Goal: Transaction & Acquisition: Purchase product/service

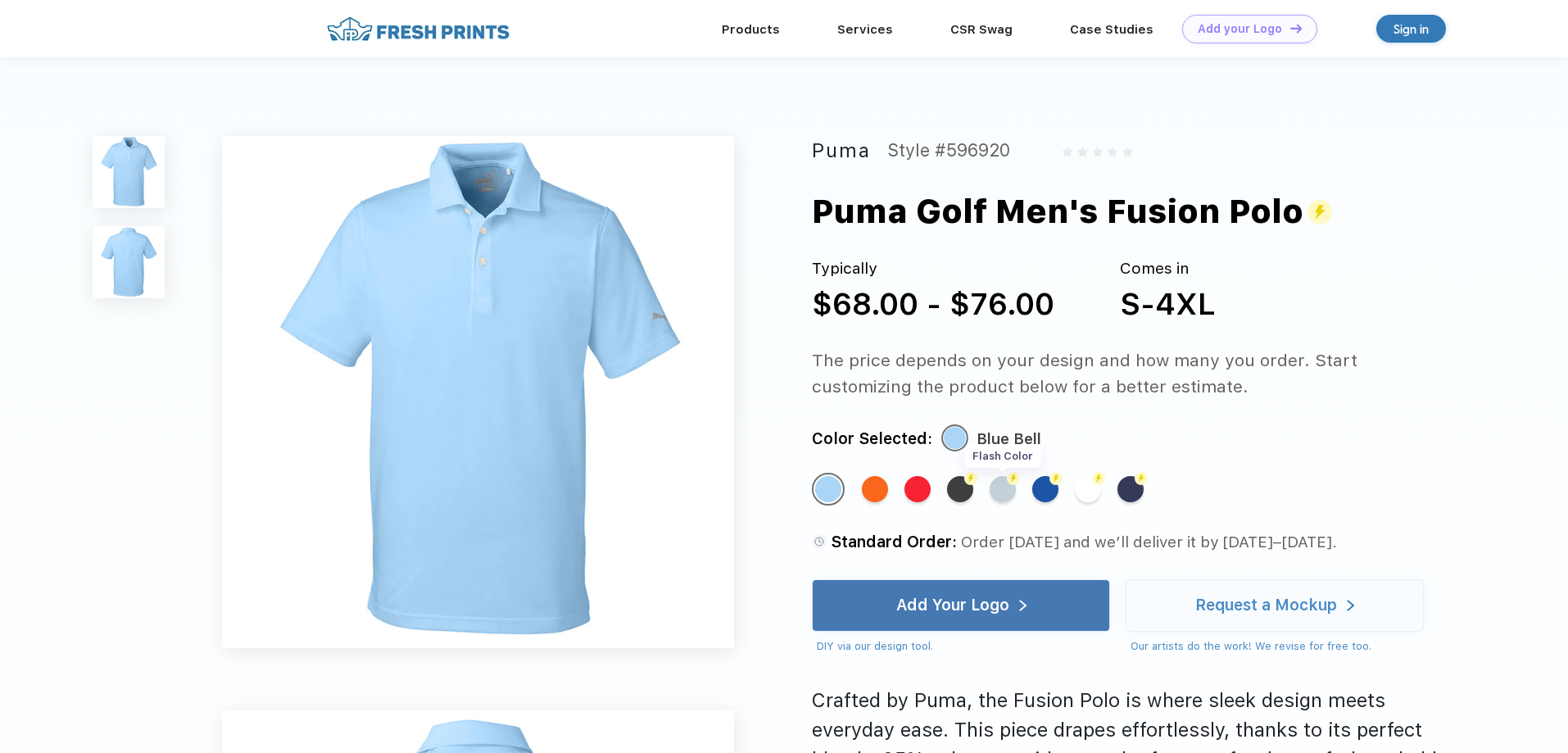
click at [1010, 493] on div "Flash Color" at bounding box center [1003, 489] width 26 height 26
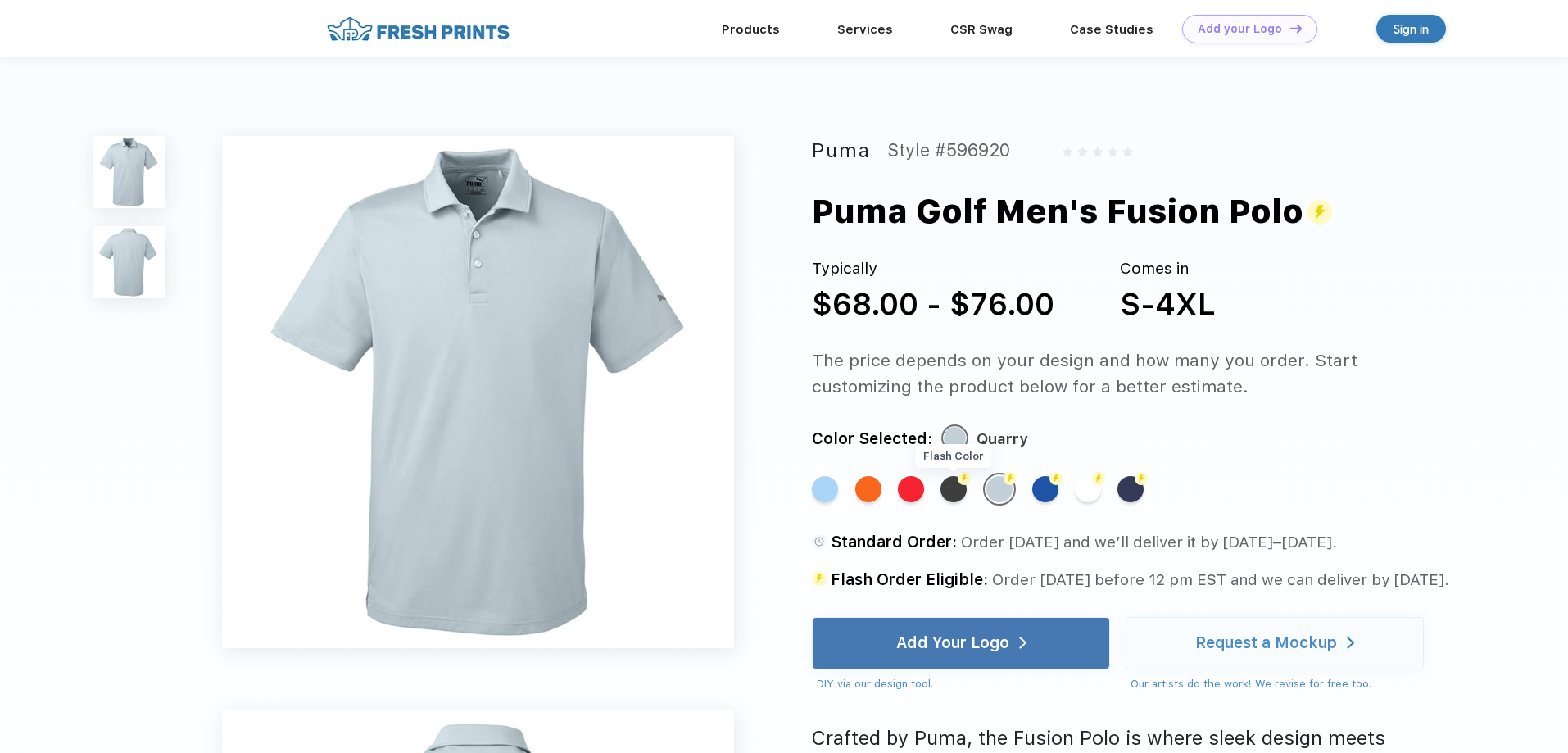
click at [950, 495] on div "Flash Color" at bounding box center [954, 489] width 26 height 26
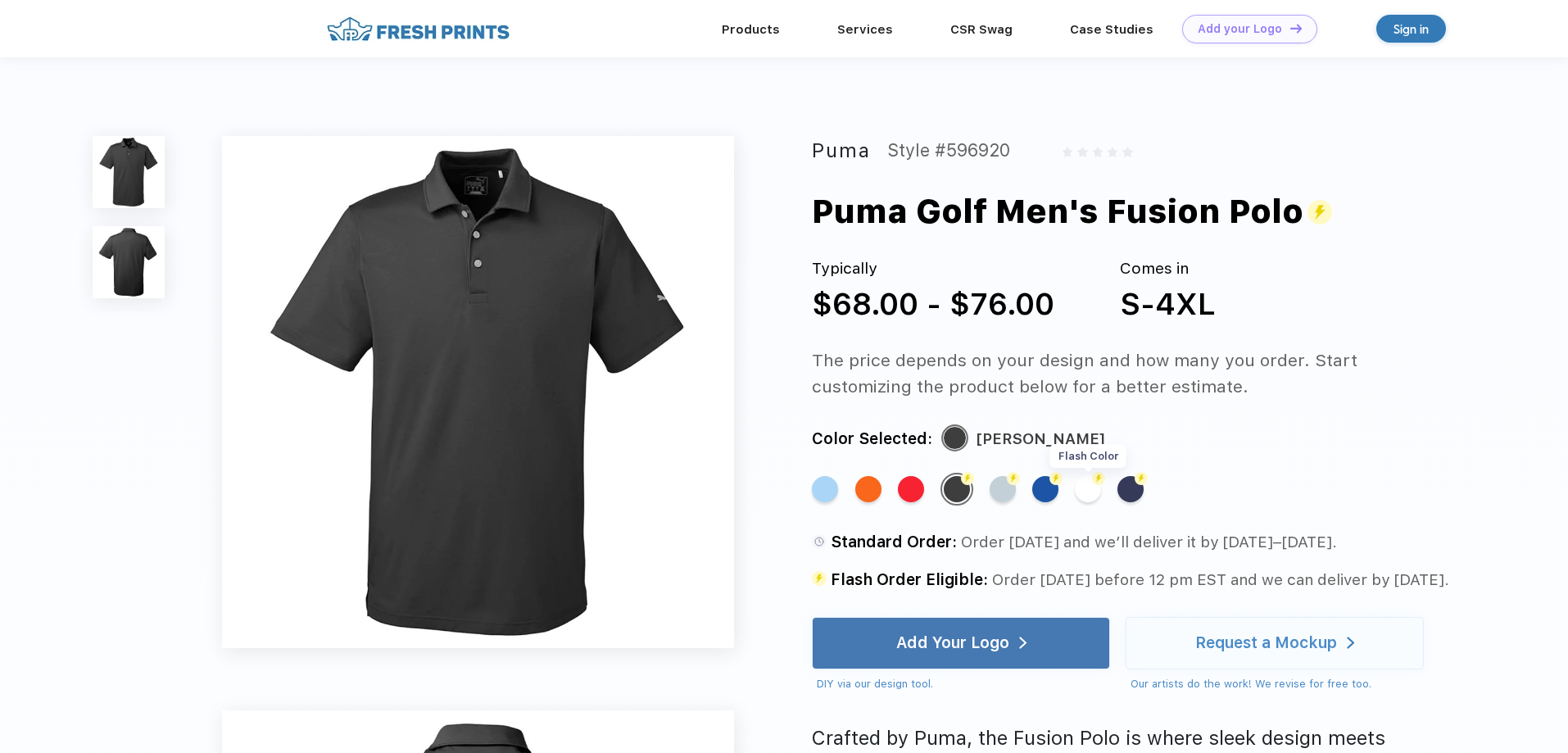
click at [1092, 488] on div "Flash Color" at bounding box center [1088, 489] width 26 height 26
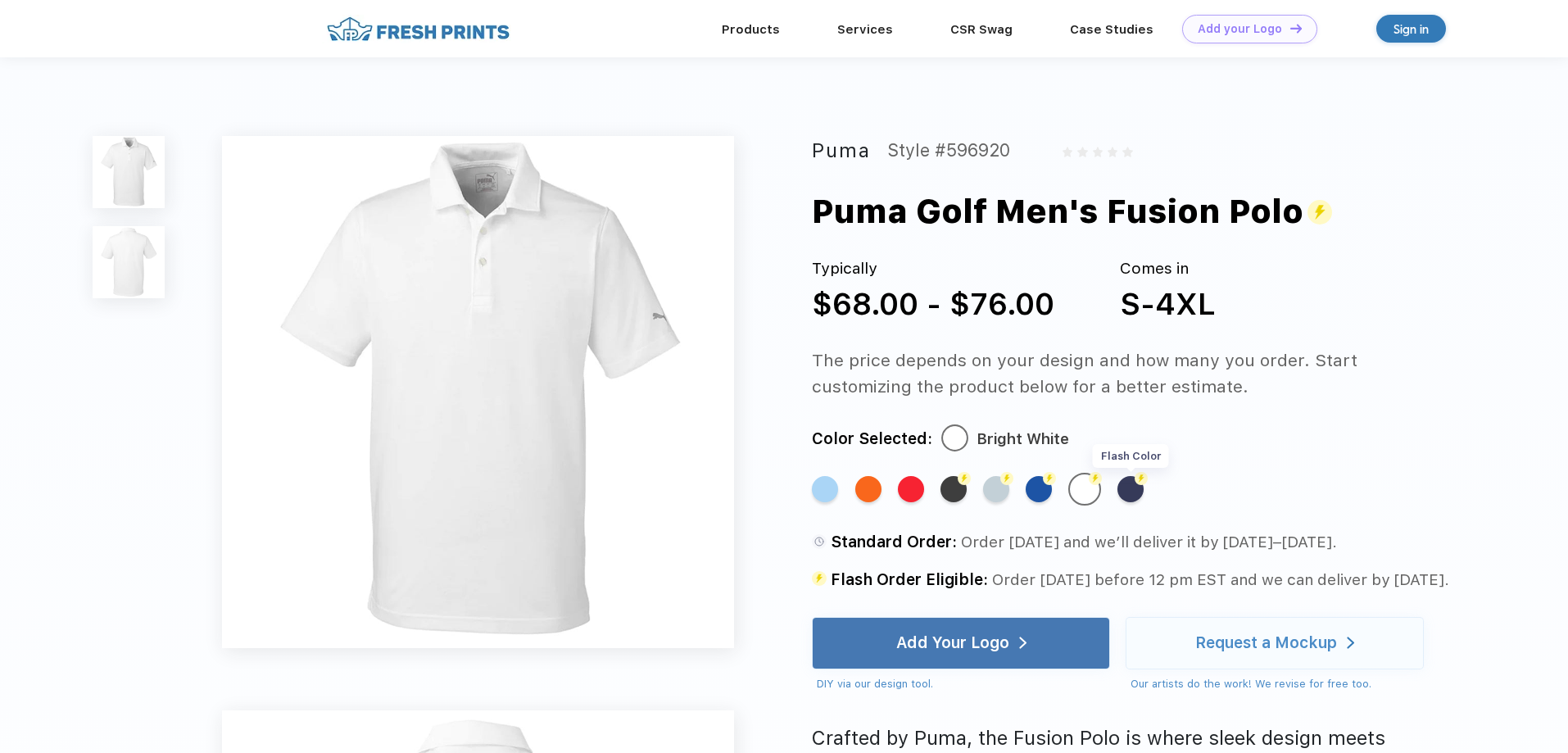
click at [1138, 485] on img at bounding box center [1141, 479] width 13 height 13
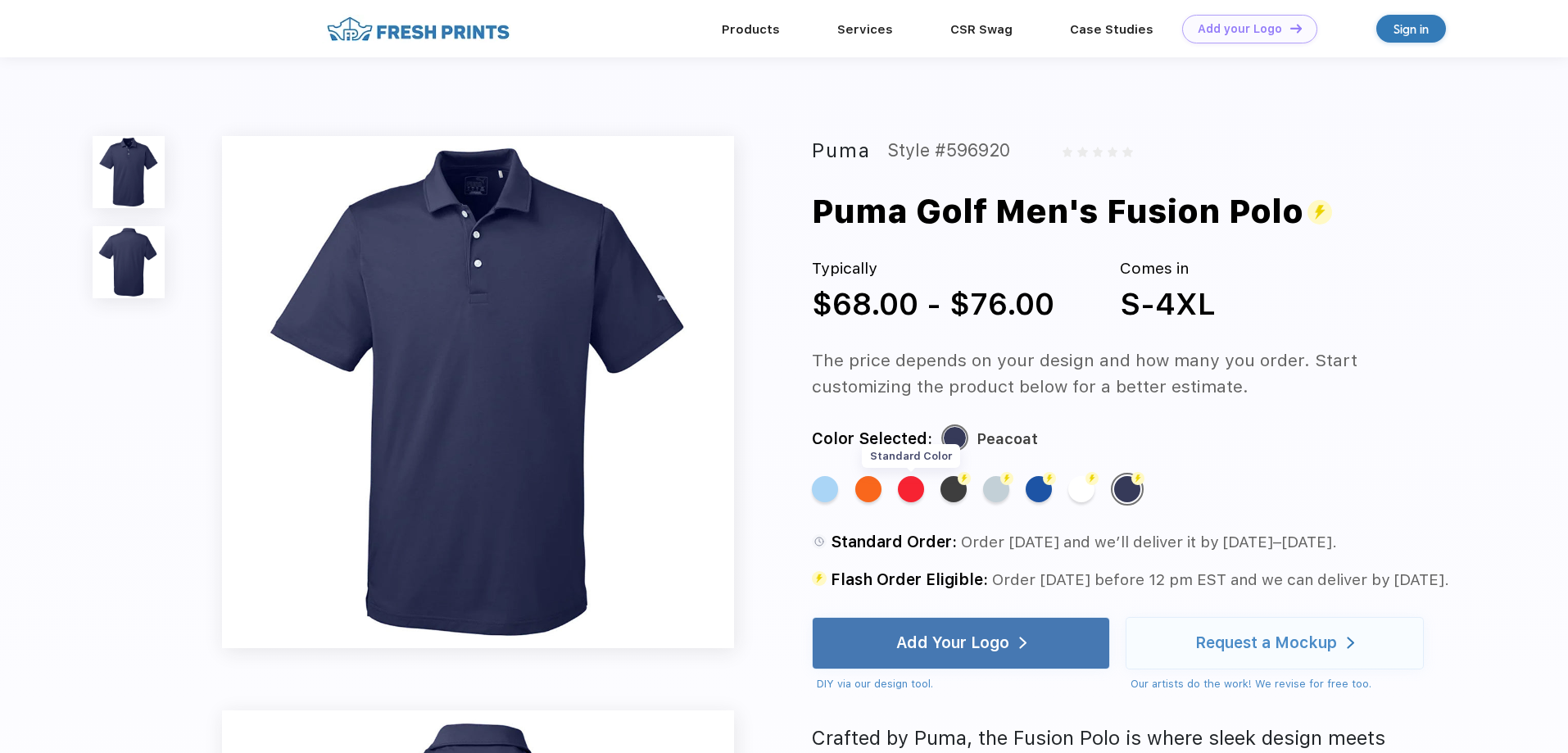
click at [919, 490] on div "Standard Color" at bounding box center [912, 489] width 26 height 26
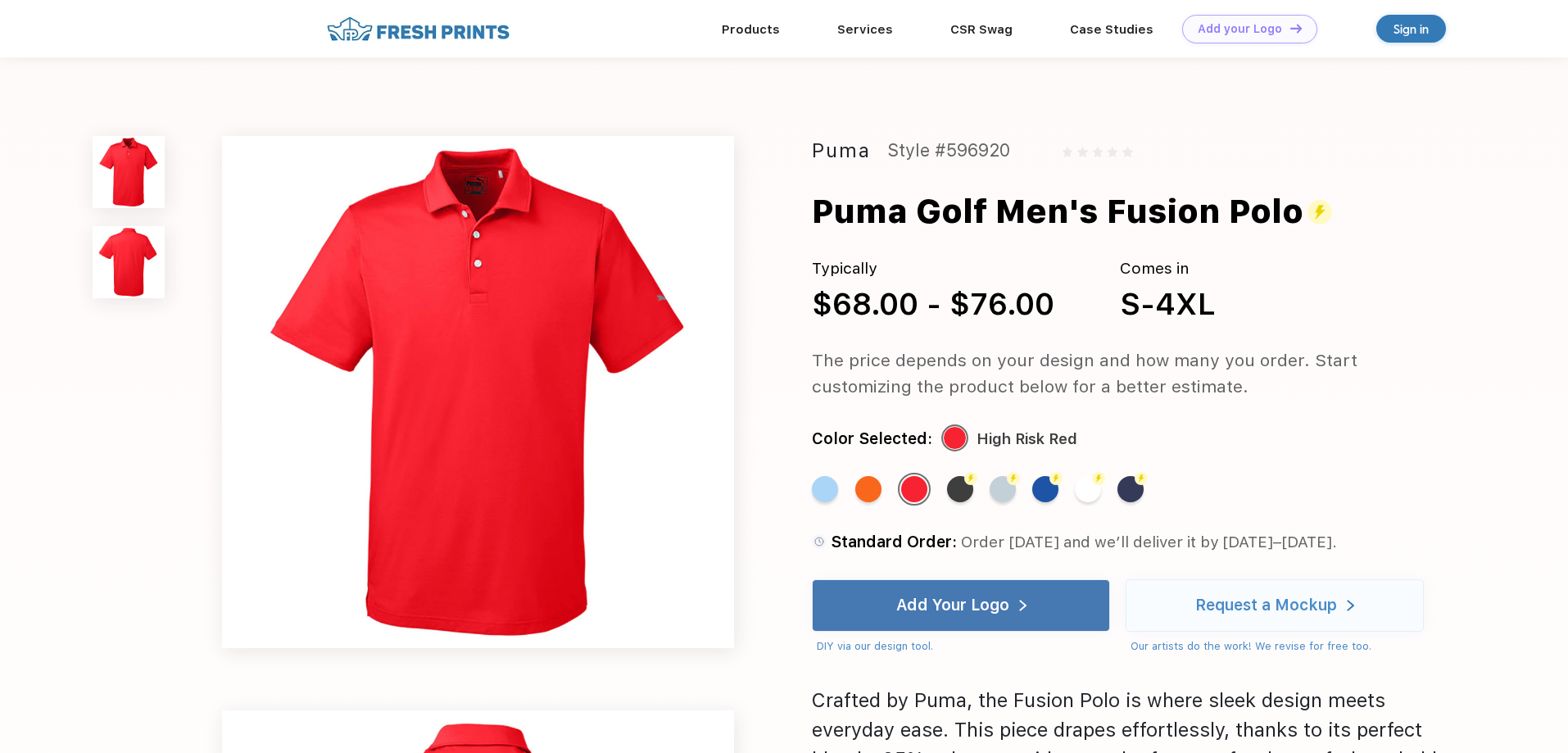
click at [963, 491] on div "Flash Color" at bounding box center [961, 489] width 26 height 26
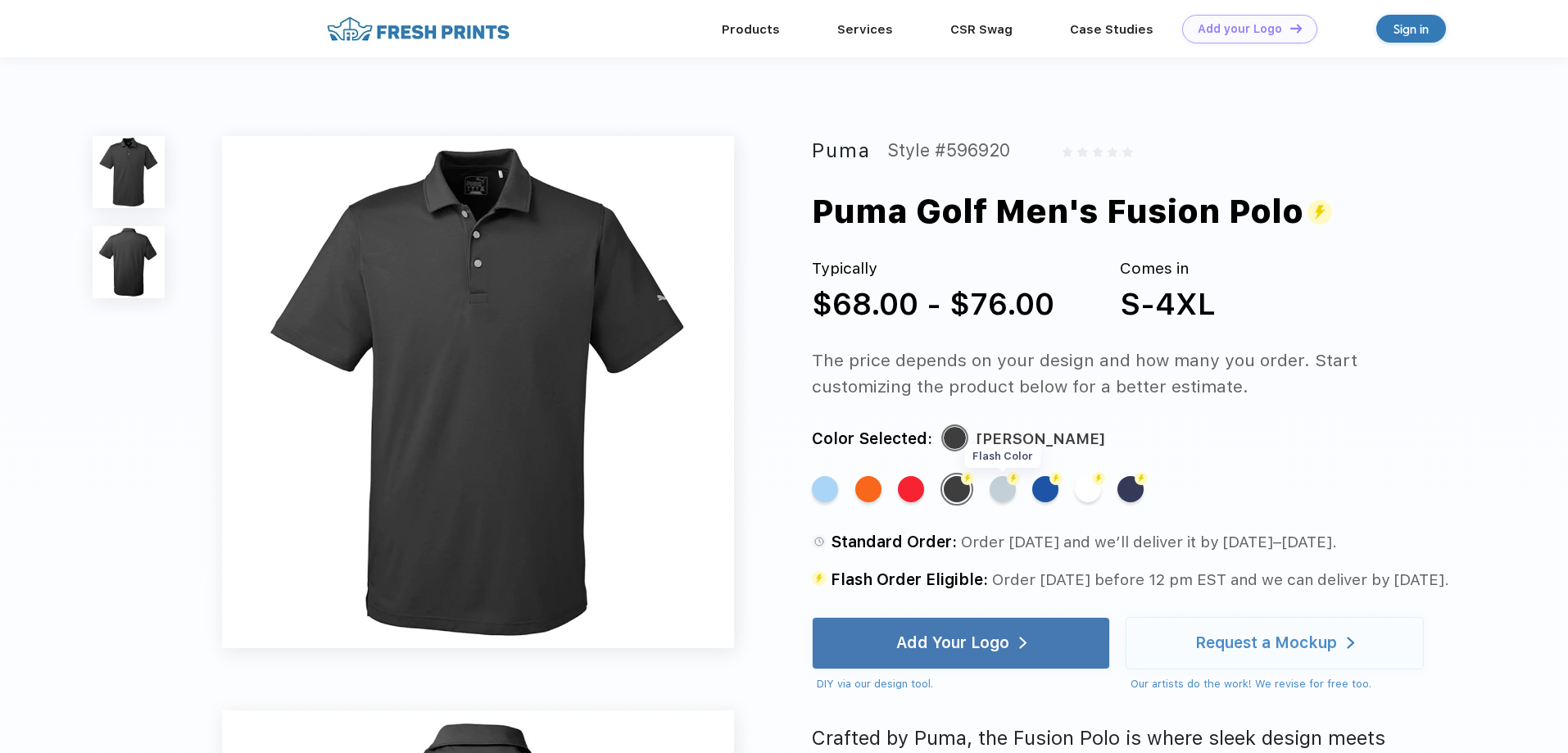
click at [995, 491] on div "Flash Color" at bounding box center [1003, 489] width 26 height 26
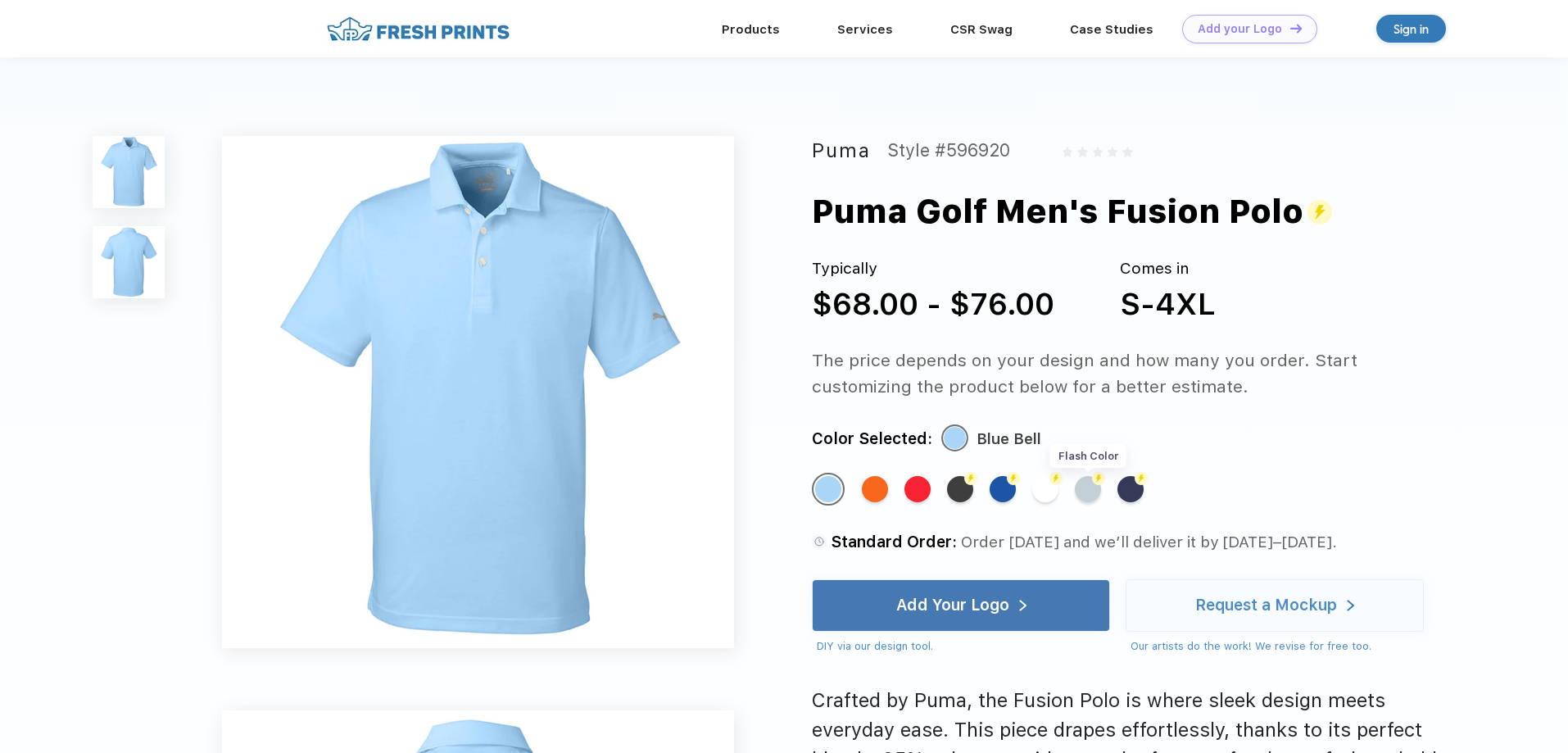
click at [1083, 487] on div "Flash Color" at bounding box center [1088, 489] width 26 height 26
